Goal: Task Accomplishment & Management: Use online tool/utility

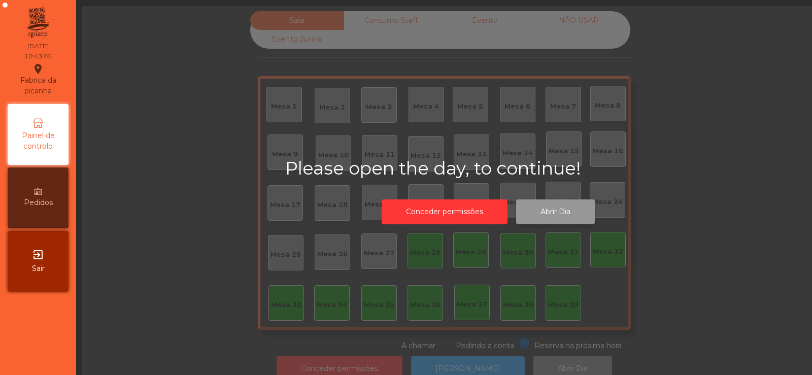
click at [559, 214] on button "Abrir Dia" at bounding box center [555, 212] width 79 height 25
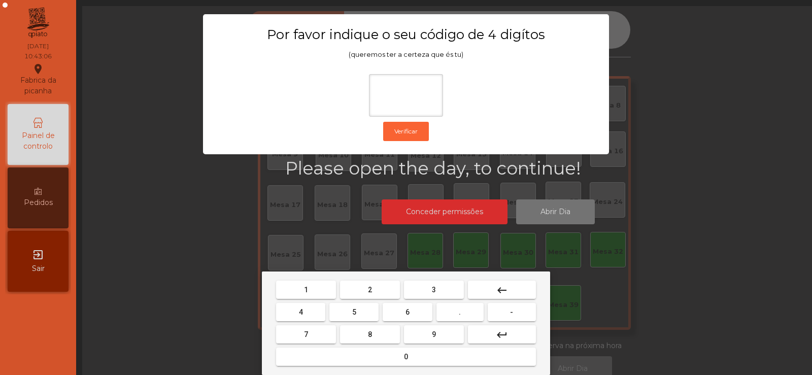
click at [370, 289] on span "2" at bounding box center [370, 290] width 4 height 8
click at [408, 312] on span "6" at bounding box center [408, 312] width 4 height 8
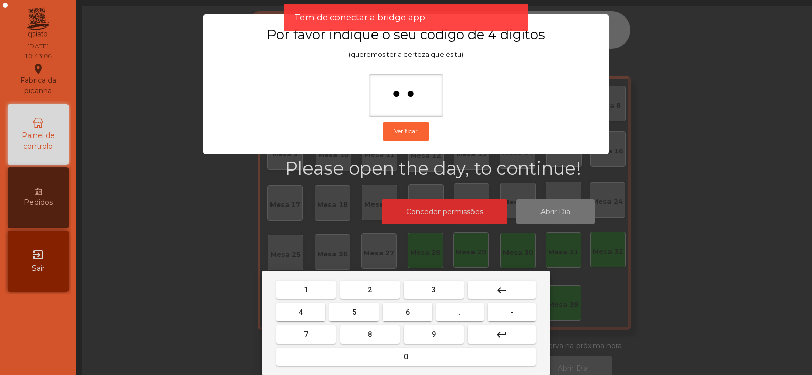
click at [310, 336] on button "7" at bounding box center [306, 334] width 60 height 18
click at [342, 317] on button "5" at bounding box center [353, 312] width 49 height 18
type input "****"
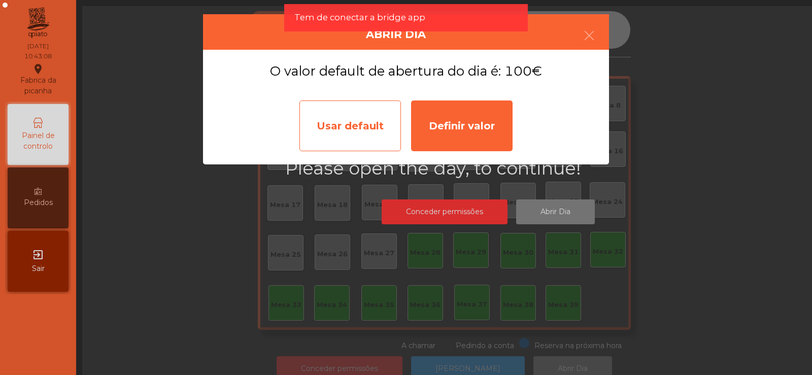
click at [356, 119] on div "Usar default" at bounding box center [351, 126] width 102 height 51
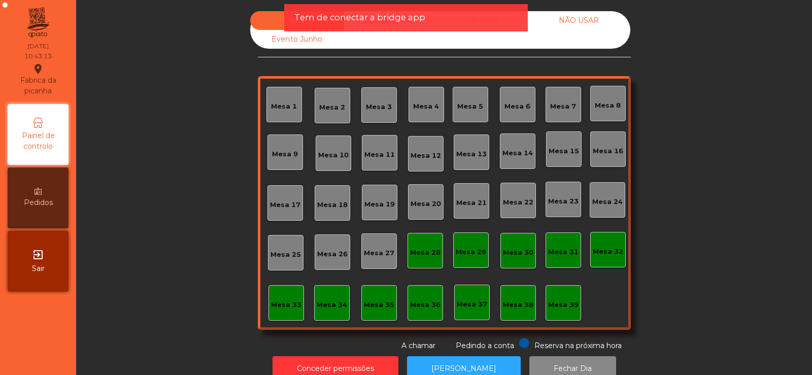
scroll to position [25, 0]
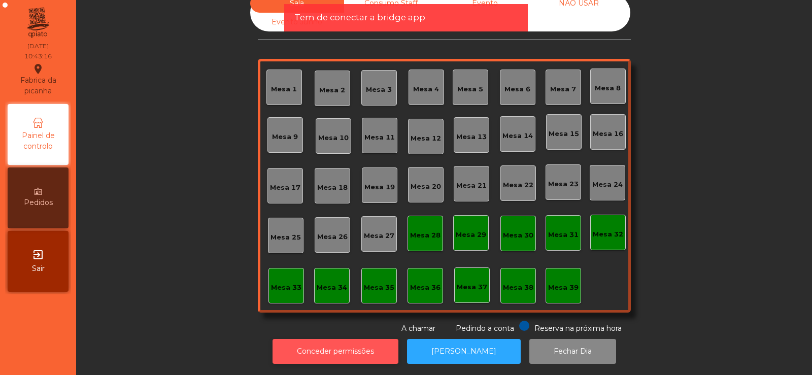
click at [349, 340] on button "Conceder permissões" at bounding box center [336, 351] width 126 height 25
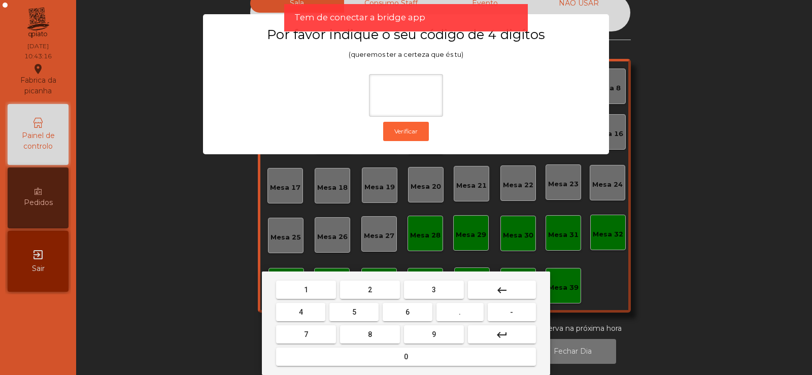
click at [381, 287] on button "2" at bounding box center [370, 290] width 60 height 18
click at [408, 312] on span "6" at bounding box center [408, 312] width 4 height 8
click at [323, 332] on button "7" at bounding box center [306, 334] width 60 height 18
type input "***"
click at [356, 310] on span "5" at bounding box center [354, 312] width 4 height 8
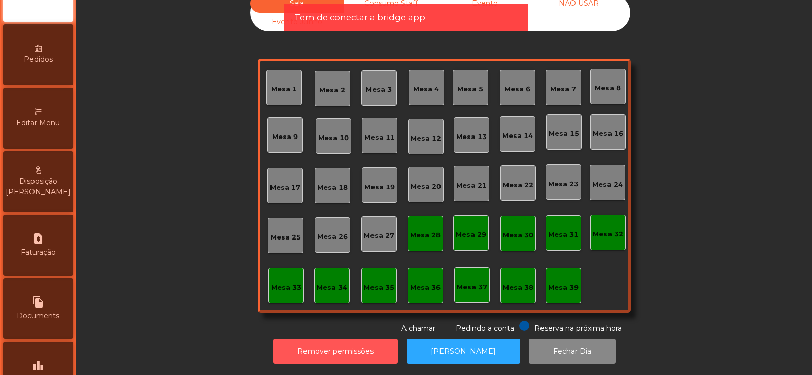
scroll to position [242, 0]
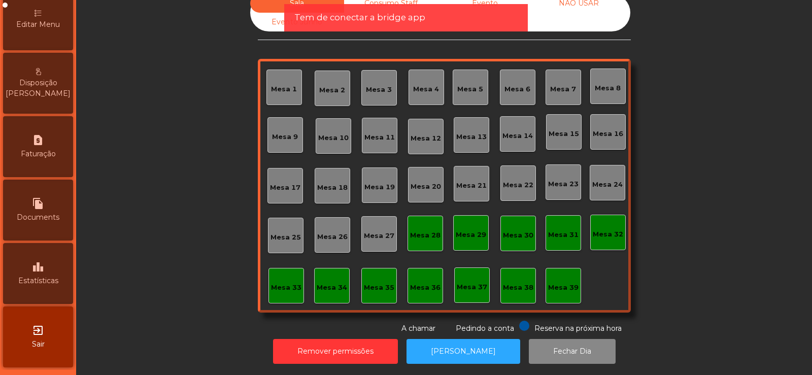
click at [42, 277] on span "Estatísticas" at bounding box center [38, 281] width 40 height 11
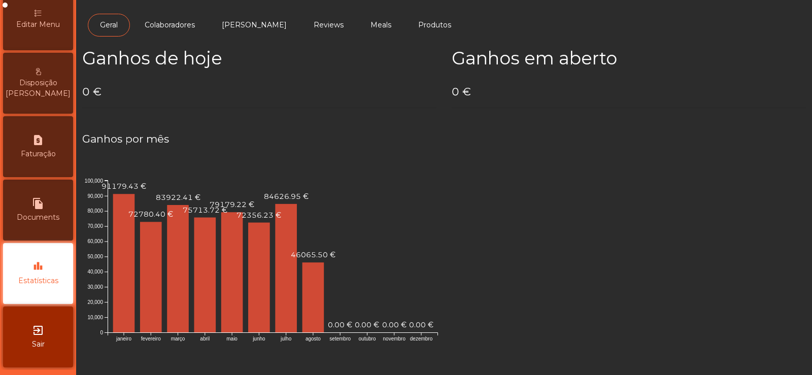
click at [44, 204] on icon "file_copy" at bounding box center [38, 203] width 12 height 12
select select "*"
select select "****"
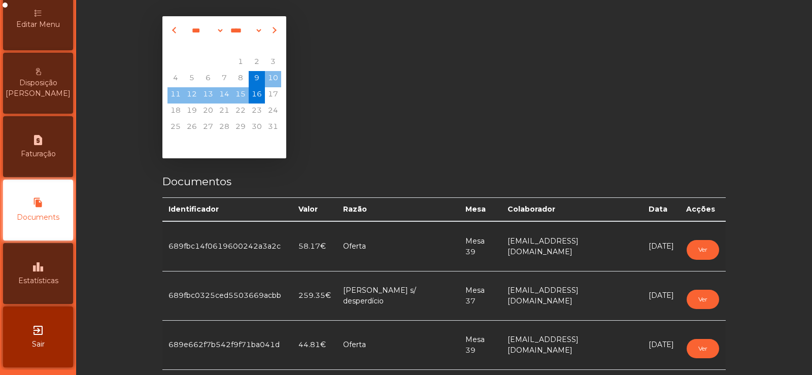
click at [44, 142] on icon "request_page" at bounding box center [38, 140] width 12 height 12
select select "*"
select select "****"
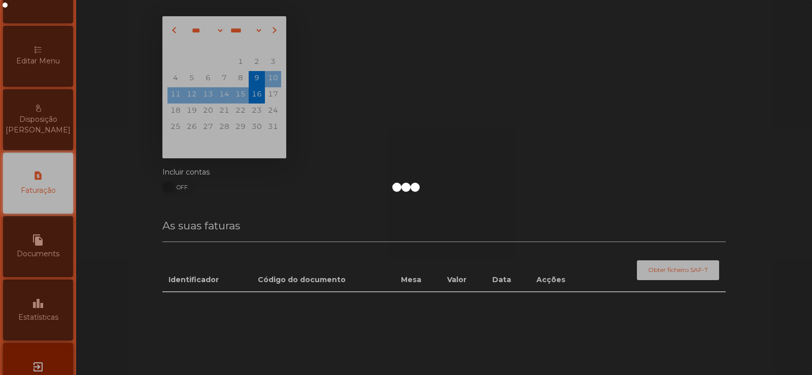
scroll to position [201, 0]
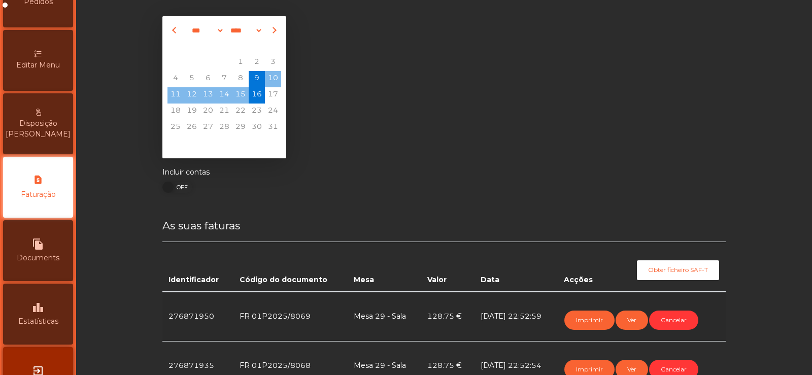
click at [39, 308] on icon "leaderboard" at bounding box center [38, 308] width 12 height 12
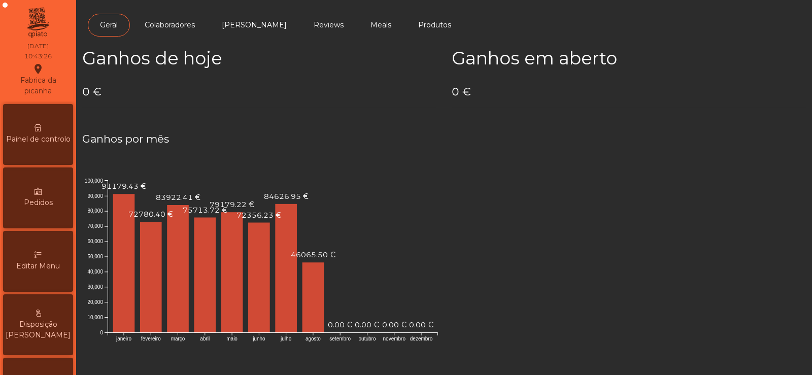
click at [42, 150] on div "Painel de controlo" at bounding box center [38, 134] width 70 height 61
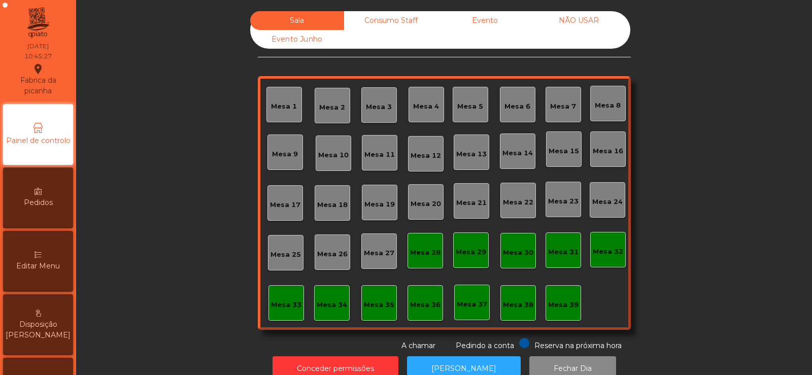
click at [389, 24] on div "Consumo Staff" at bounding box center [391, 20] width 94 height 19
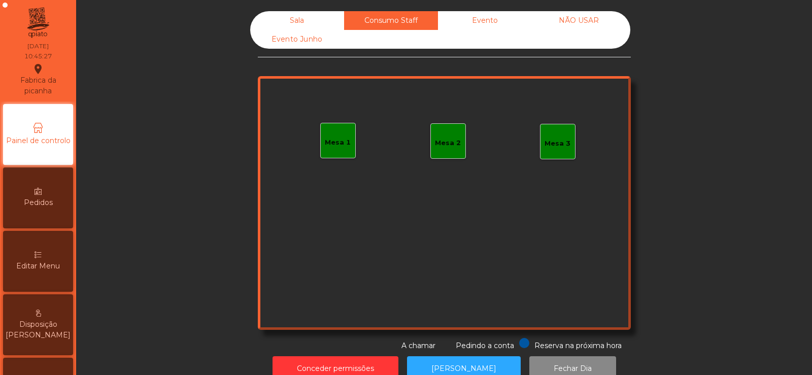
click at [468, 21] on div "Evento" at bounding box center [485, 20] width 94 height 19
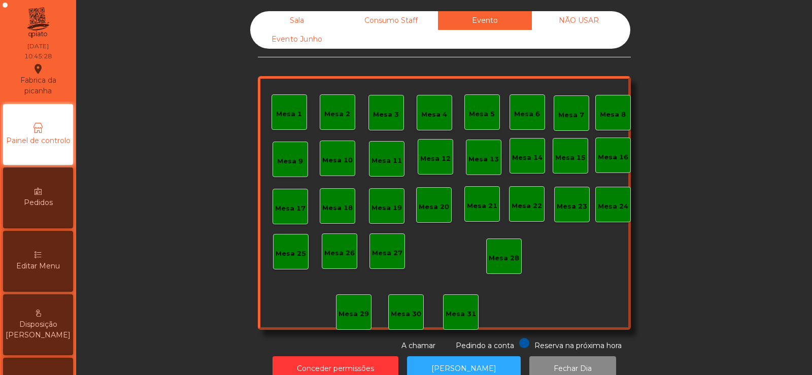
click at [548, 21] on div "NÃO USAR" at bounding box center [579, 20] width 94 height 19
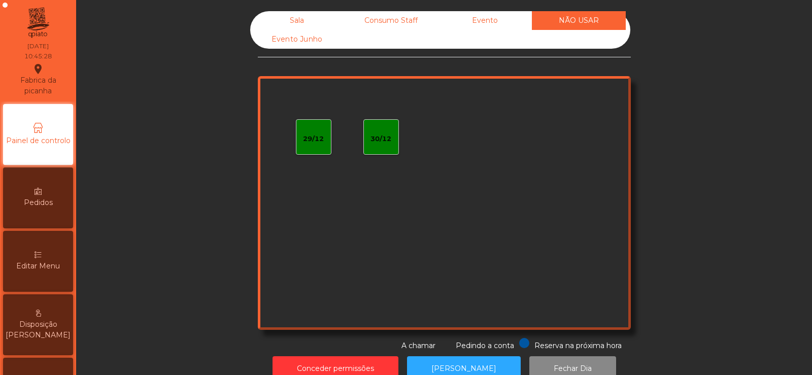
click at [287, 24] on div "Sala" at bounding box center [297, 20] width 94 height 19
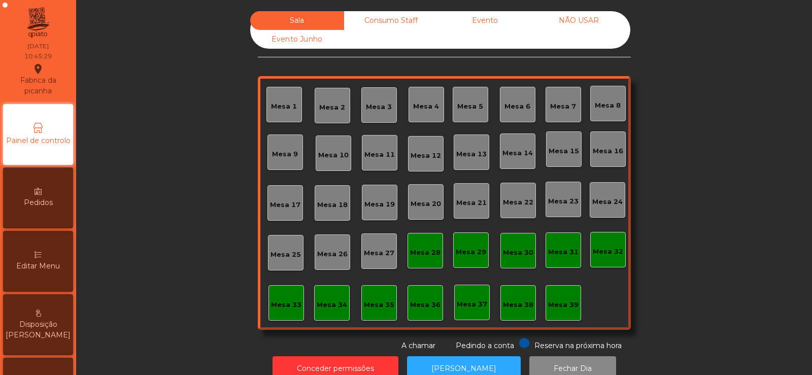
scroll to position [25, 0]
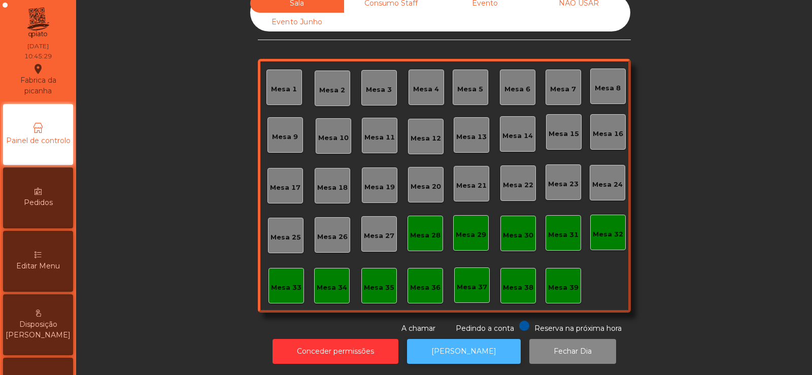
click at [462, 352] on button "[PERSON_NAME]" at bounding box center [464, 351] width 114 height 25
click at [559, 279] on div "Mesa 39" at bounding box center [563, 286] width 30 height 14
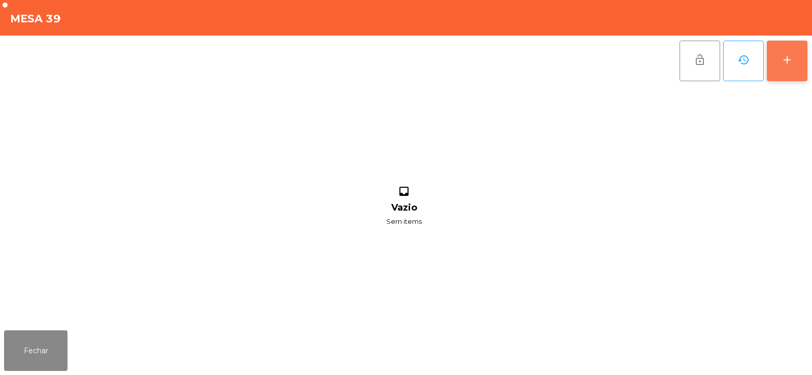
click at [796, 62] on button "add" at bounding box center [787, 61] width 41 height 41
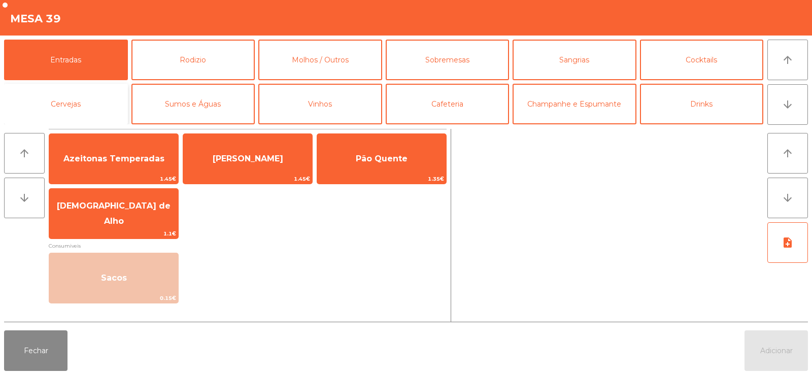
click at [90, 98] on button "Cervejas" at bounding box center [66, 104] width 124 height 41
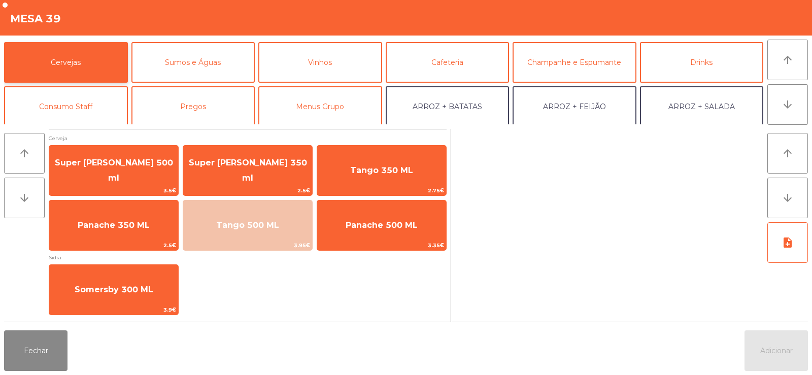
scroll to position [51, 0]
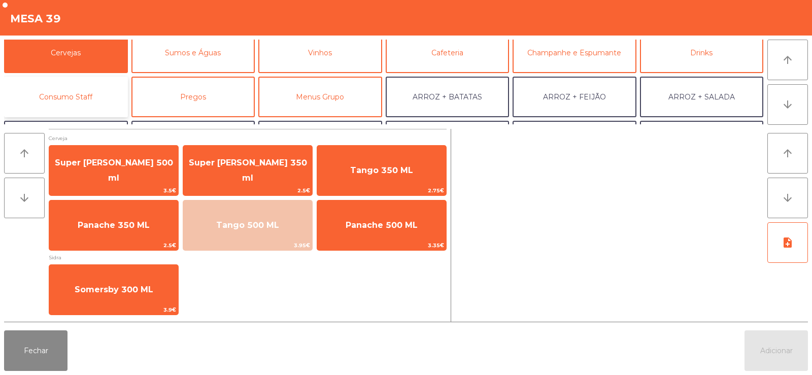
click at [80, 94] on button "Consumo Staff" at bounding box center [66, 97] width 124 height 41
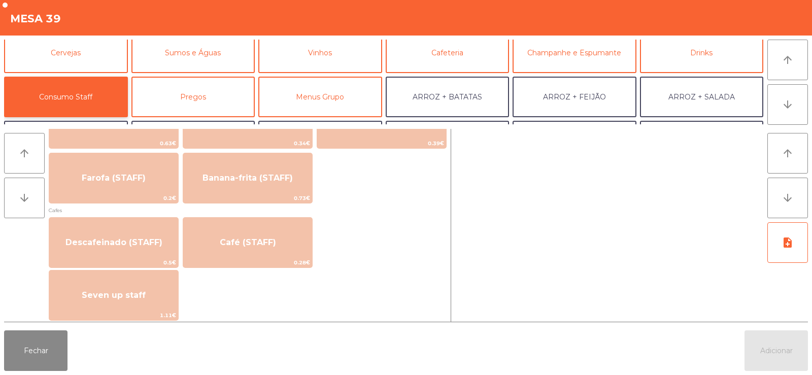
scroll to position [514, 0]
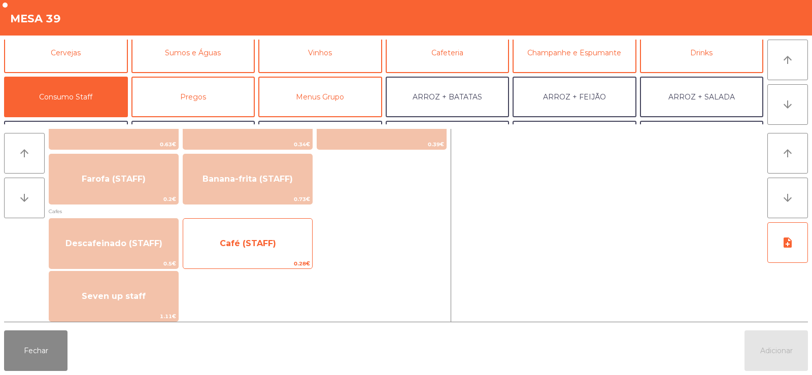
click at [242, 257] on span "Café (STAFF)" at bounding box center [247, 243] width 129 height 27
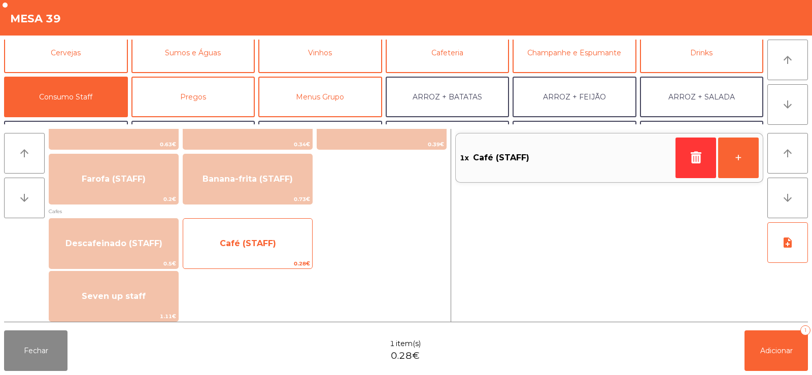
click at [245, 254] on span "Café (STAFF)" at bounding box center [247, 243] width 129 height 27
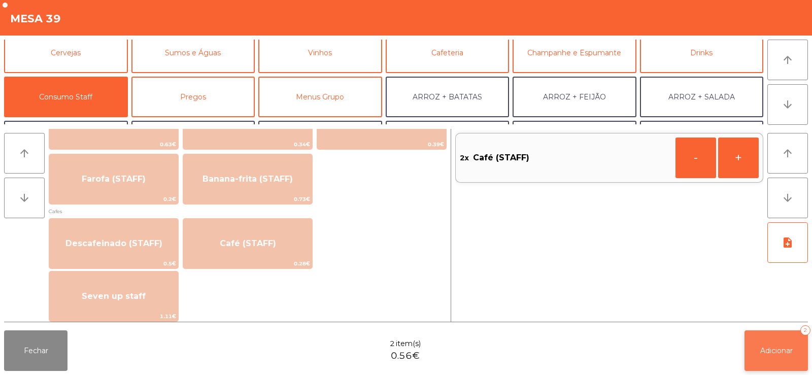
click at [764, 348] on span "Adicionar" at bounding box center [776, 350] width 32 height 9
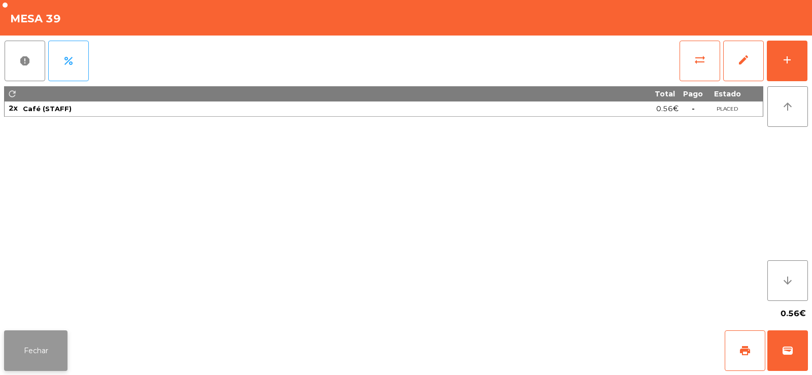
click at [55, 330] on button "Fechar" at bounding box center [35, 350] width 63 height 41
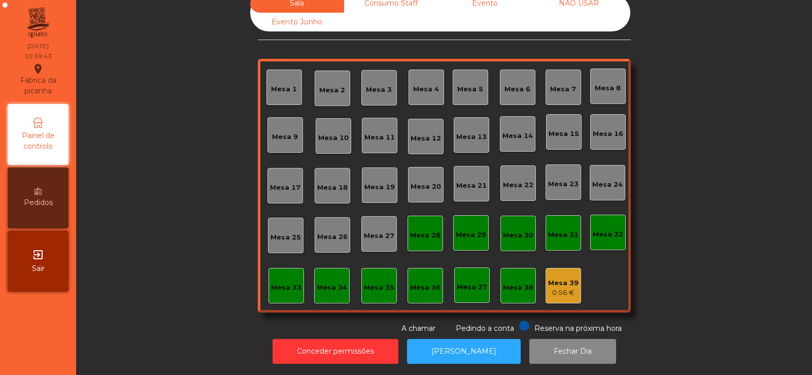
click at [420, 286] on div "Mesa 36" at bounding box center [426, 286] width 36 height 36
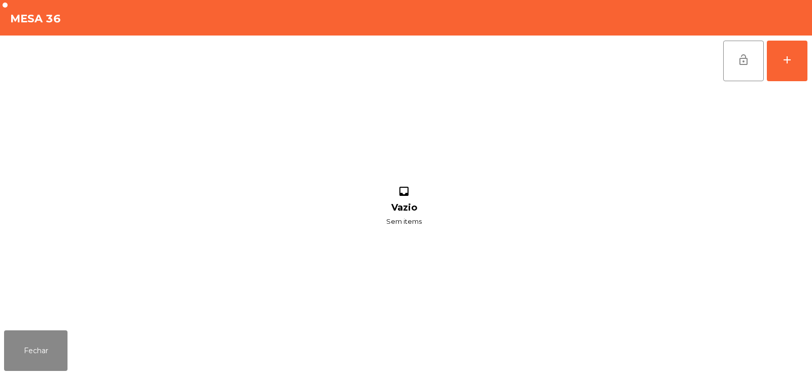
click at [809, 49] on div "lock_open add inbox Vazio Sem items" at bounding box center [406, 181] width 812 height 291
click at [767, 63] on button "add" at bounding box center [787, 61] width 41 height 41
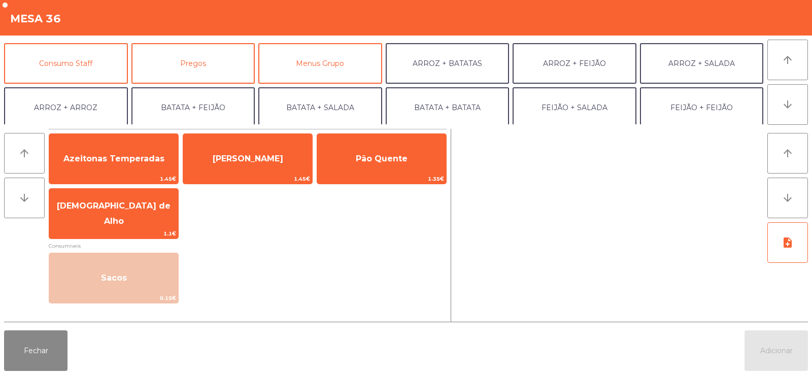
scroll to position [89, 0]
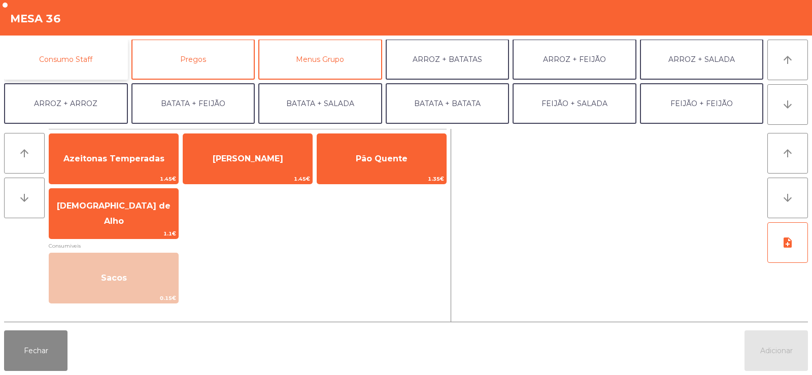
click at [80, 65] on button "Consumo Staff" at bounding box center [66, 59] width 124 height 41
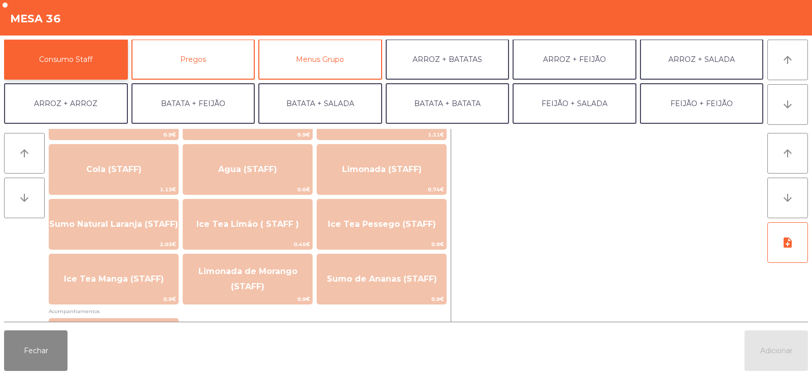
scroll to position [232, 0]
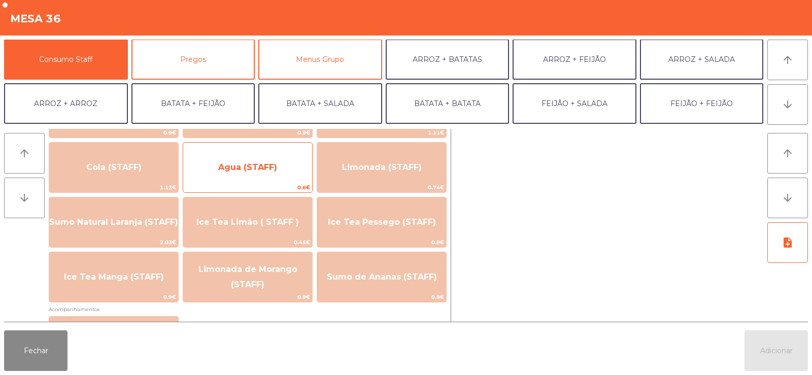
click at [280, 175] on span "Agua (STAFF)" at bounding box center [247, 167] width 129 height 27
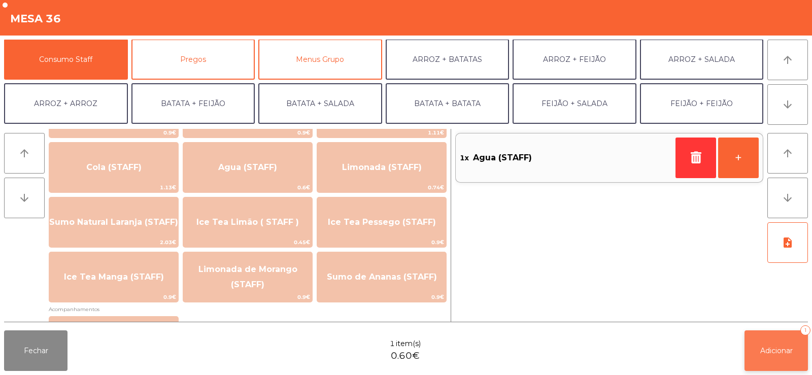
click at [784, 352] on span "Adicionar" at bounding box center [776, 350] width 32 height 9
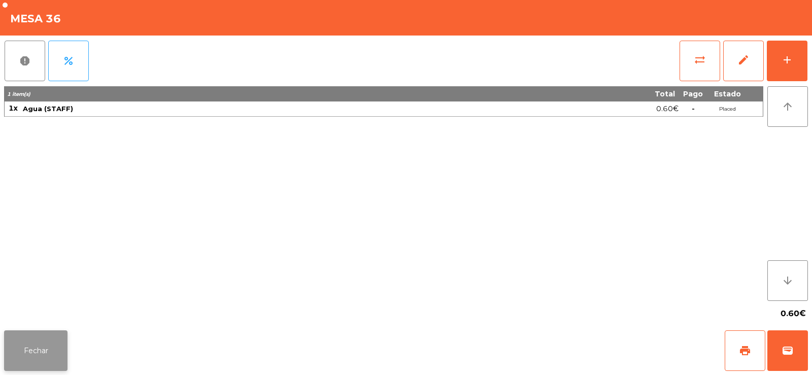
click at [32, 343] on button "Fechar" at bounding box center [35, 350] width 63 height 41
